Goal: Check status: Check status

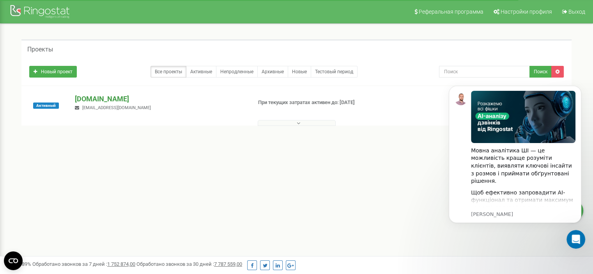
click at [76, 101] on p "[DOMAIN_NAME]" at bounding box center [160, 99] width 170 height 10
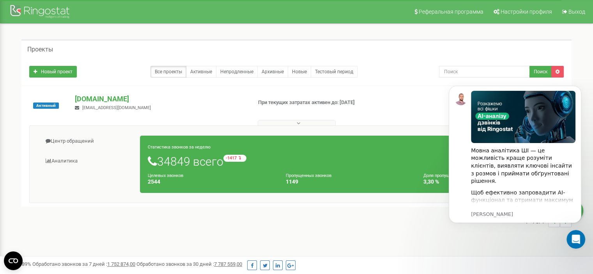
click at [383, 215] on div "1 - 1 of 1" at bounding box center [296, 221] width 550 height 27
click html "Мовна аналітика ШІ — це можливість краще розуміти клієнтів, виявляти ключові ін…"
drag, startPoint x: 468, startPoint y: 37, endPoint x: 494, endPoint y: 44, distance: 26.8
click at [469, 37] on div "Проекты Новый проект Все проекты Активные Непродленные Архивные Новые Тестовый …" at bounding box center [297, 137] width 582 height 227
click at [573, 9] on span "Выход" at bounding box center [577, 12] width 17 height 6
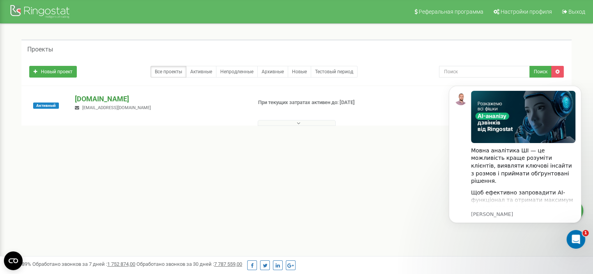
click at [103, 98] on p "[DOMAIN_NAME]" at bounding box center [160, 99] width 170 height 10
click at [172, 111] on div "Активный merezha-prava.com.ua dariatarget@gmail.com При текущих затратах активе…" at bounding box center [296, 109] width 547 height 31
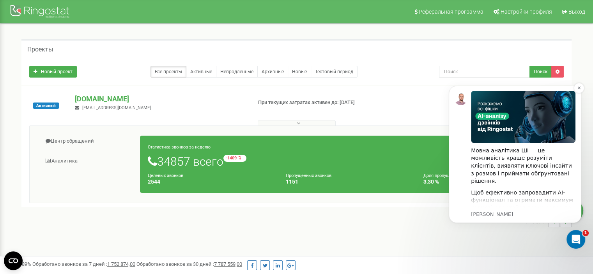
click at [496, 218] on div "Мовна аналітика ШІ — це можливість краще розуміти клієнтів, виявляти ключові ін…" at bounding box center [515, 154] width 133 height 137
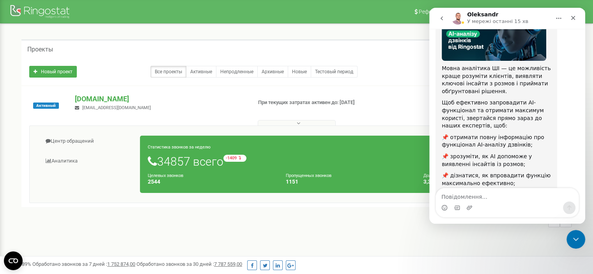
click at [534, 253] on div "Реферальная программа Настройки профиля Выход Проекты Новый проект Все проекты …" at bounding box center [296, 234] width 593 height 468
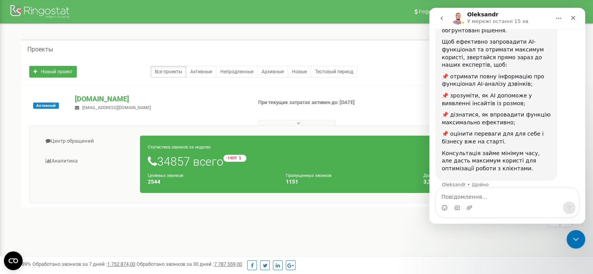
scroll to position [135, 0]
click at [573, 18] on icon "Закрити" at bounding box center [574, 18] width 4 height 4
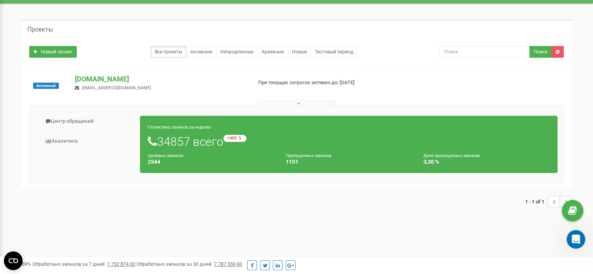
scroll to position [39, 0]
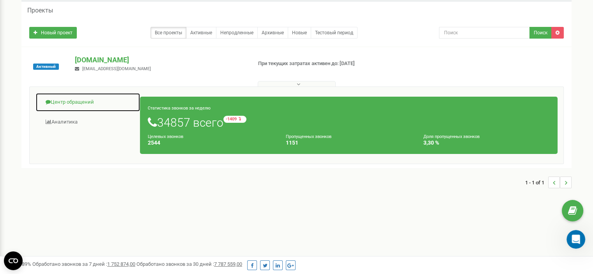
click at [111, 110] on link "Центр обращений" at bounding box center [88, 102] width 105 height 19
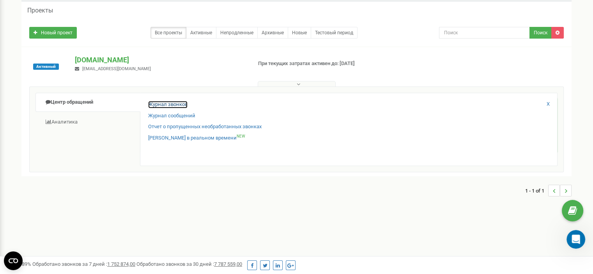
click at [166, 106] on link "Журнал звонков" at bounding box center [167, 104] width 39 height 7
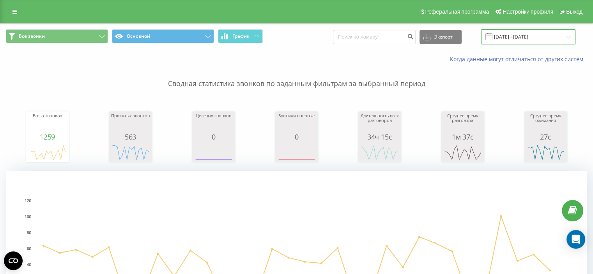
click at [514, 32] on input "21.07.2025 - 21.08.2025" at bounding box center [528, 36] width 94 height 15
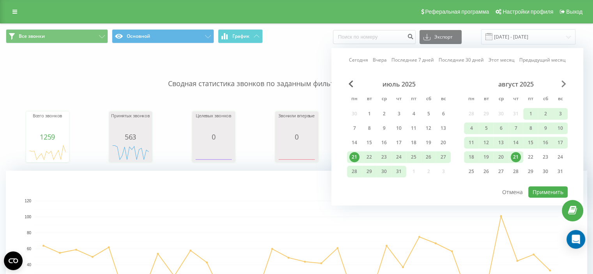
click at [564, 84] on span "Next Month" at bounding box center [564, 83] width 5 height 7
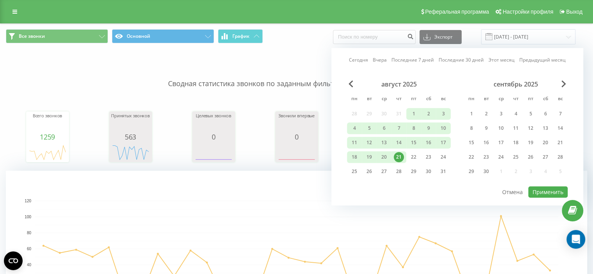
click at [405, 154] on div "21" at bounding box center [399, 157] width 15 height 12
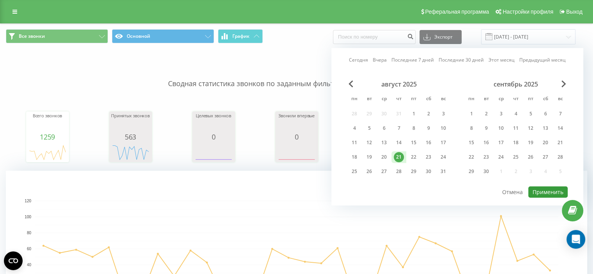
click at [546, 192] on button "Применить" at bounding box center [548, 191] width 39 height 11
type input "21.08.2025 - 21.08.2025"
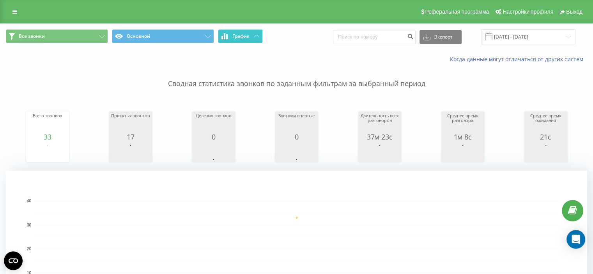
click at [250, 39] on button "График" at bounding box center [240, 36] width 45 height 14
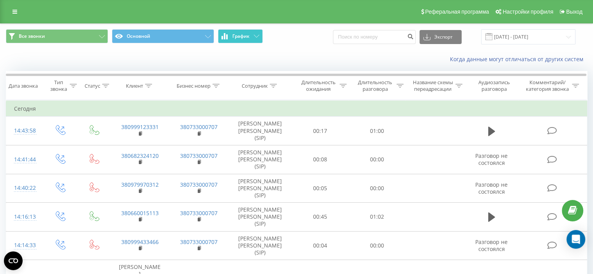
click at [257, 37] on icon at bounding box center [256, 36] width 5 height 3
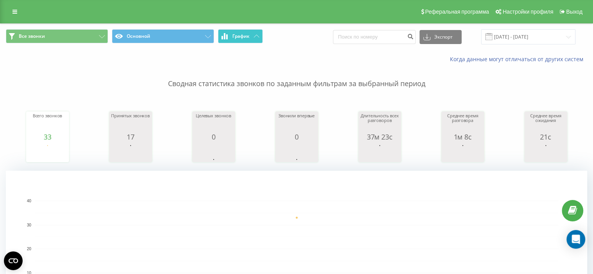
click at [236, 39] on button "График" at bounding box center [240, 36] width 45 height 14
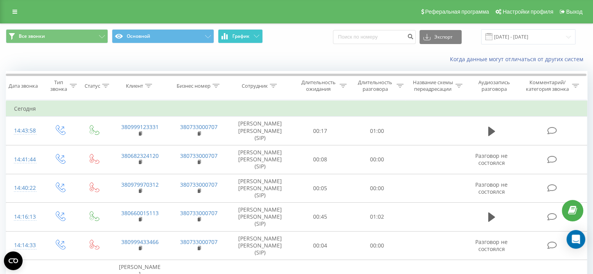
click at [253, 36] on button "График" at bounding box center [240, 36] width 45 height 14
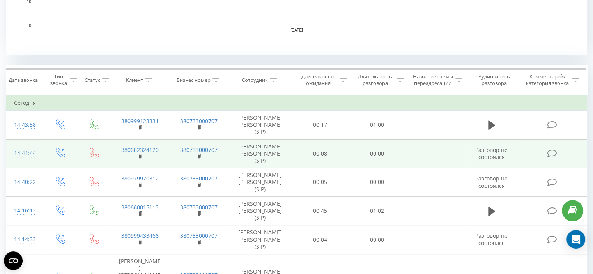
scroll to position [273, 0]
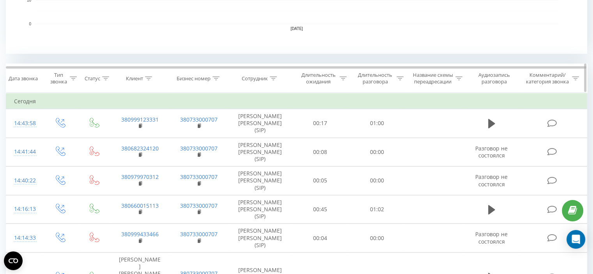
click at [208, 78] on div "Бизнес номер" at bounding box center [194, 78] width 34 height 7
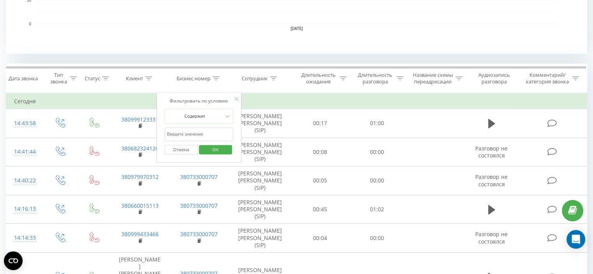
click at [236, 97] on icon at bounding box center [236, 99] width 4 height 4
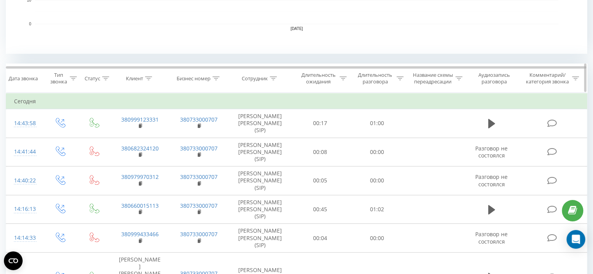
click at [217, 78] on icon at bounding box center [216, 78] width 7 height 4
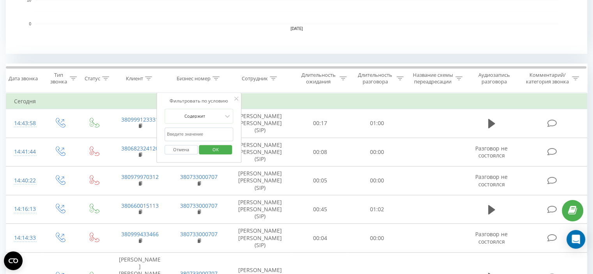
click at [191, 147] on button "Отмена" at bounding box center [181, 150] width 33 height 10
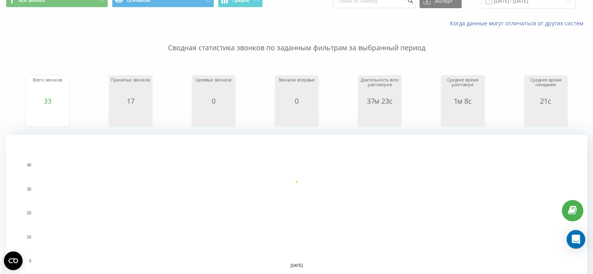
scroll to position [0, 0]
